Goal: Information Seeking & Learning: Learn about a topic

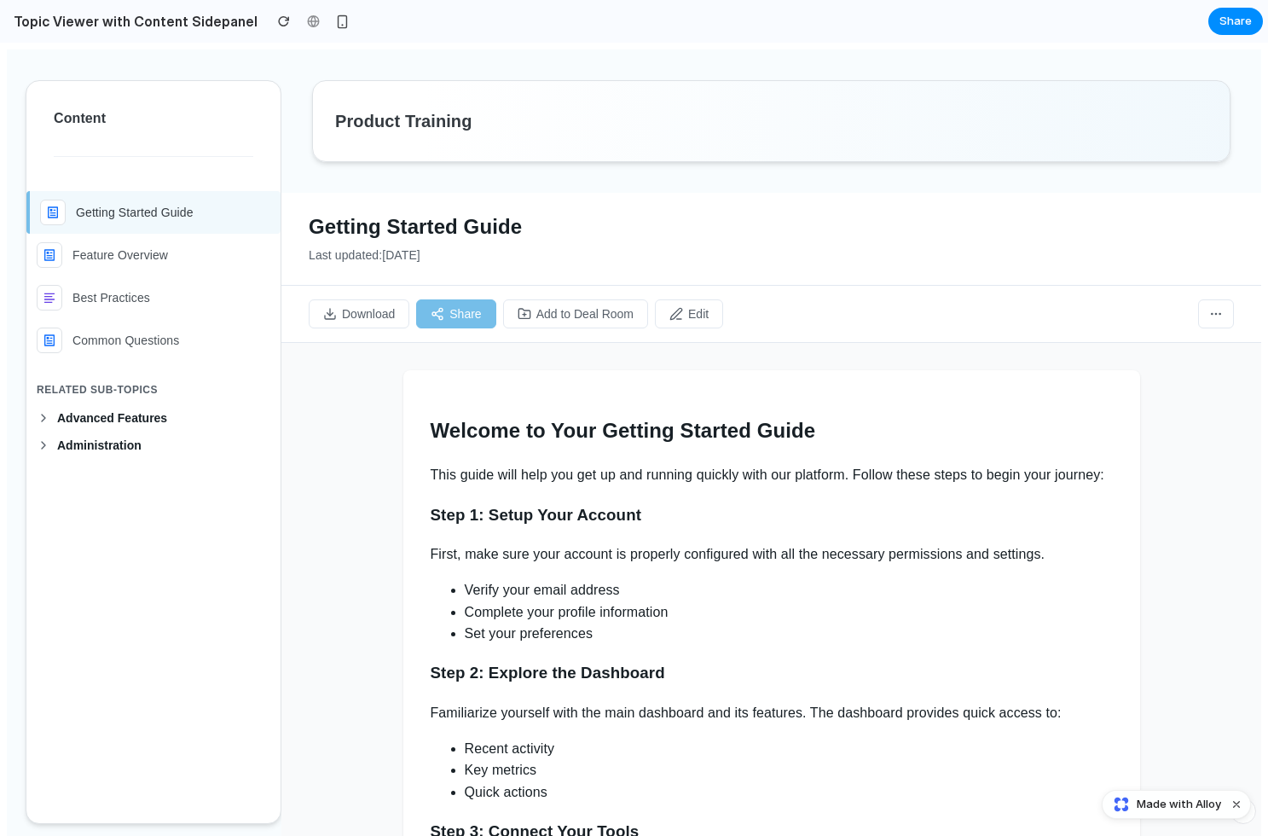
scroll to position [14, 0]
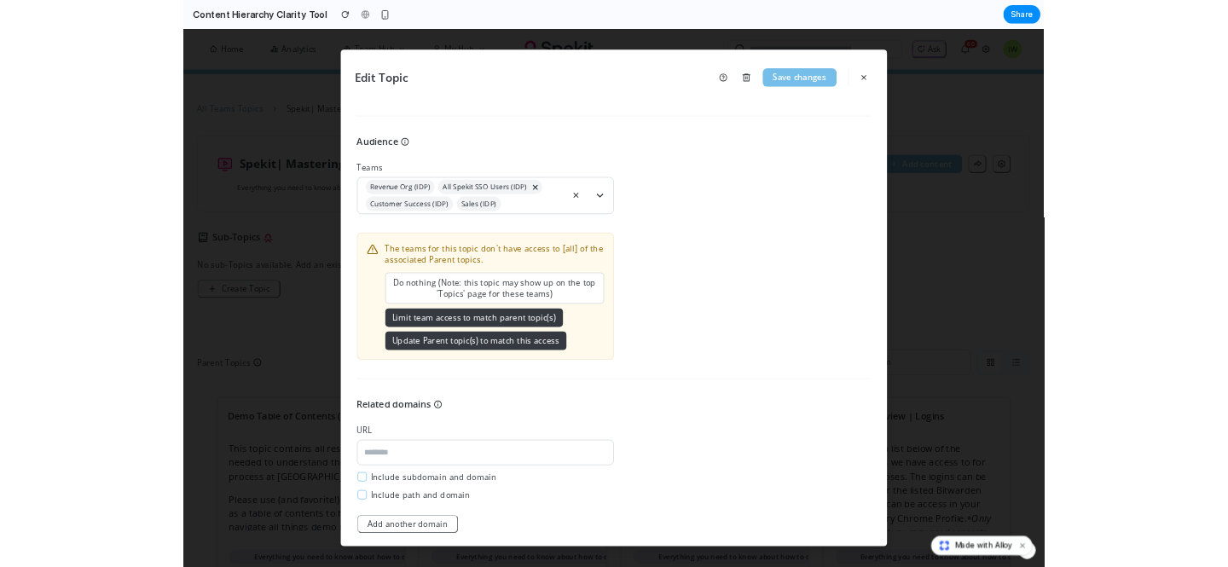
scroll to position [506, 0]
